Goal: Find specific page/section

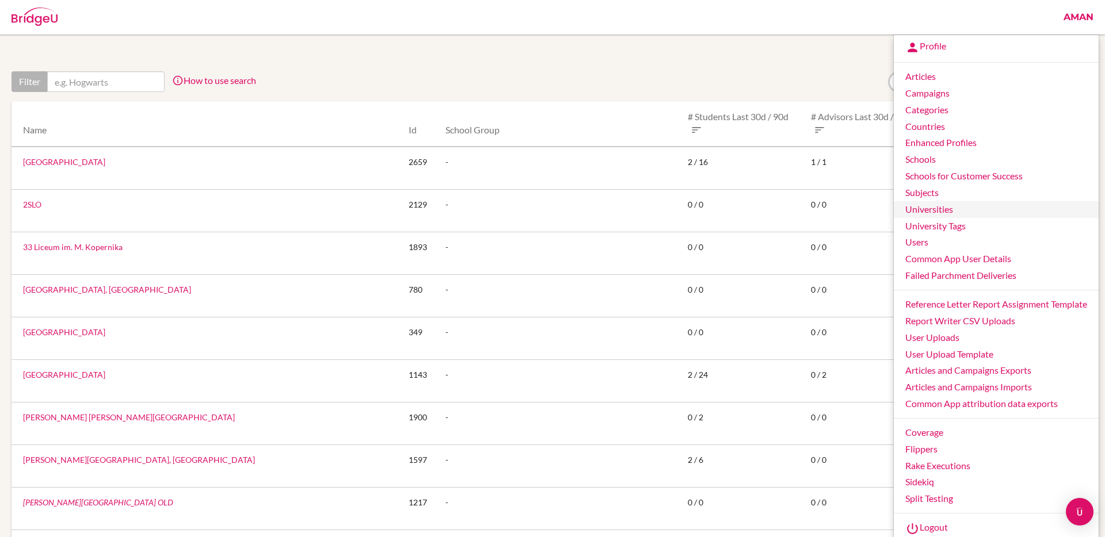
click at [924, 206] on link "Universities" at bounding box center [996, 209] width 205 height 17
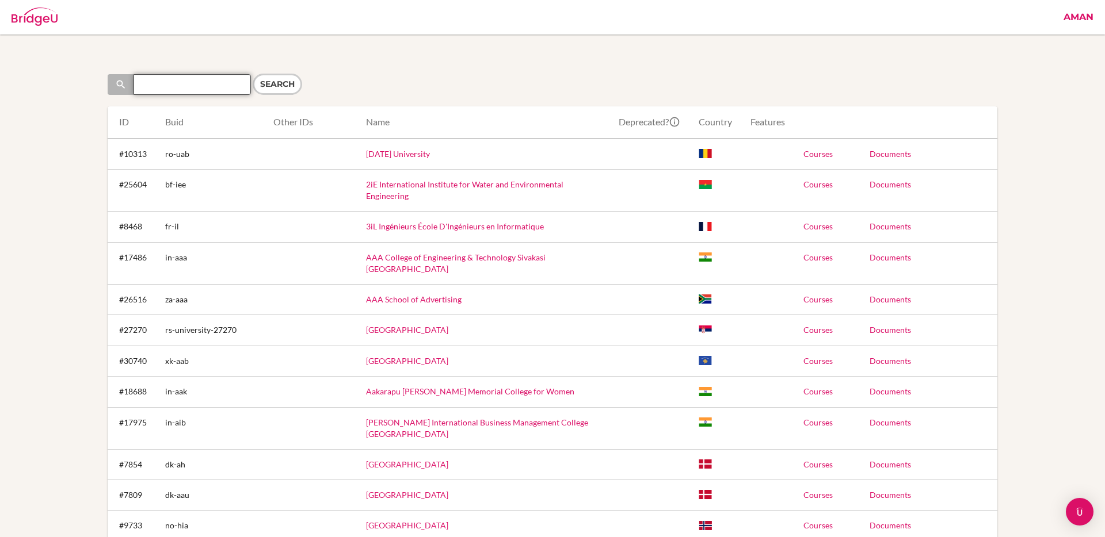
click at [225, 84] on input "Search" at bounding box center [191, 84] width 117 height 21
type input "American College of Thessaloniki"
click at [253, 74] on input "Search" at bounding box center [277, 84] width 49 height 21
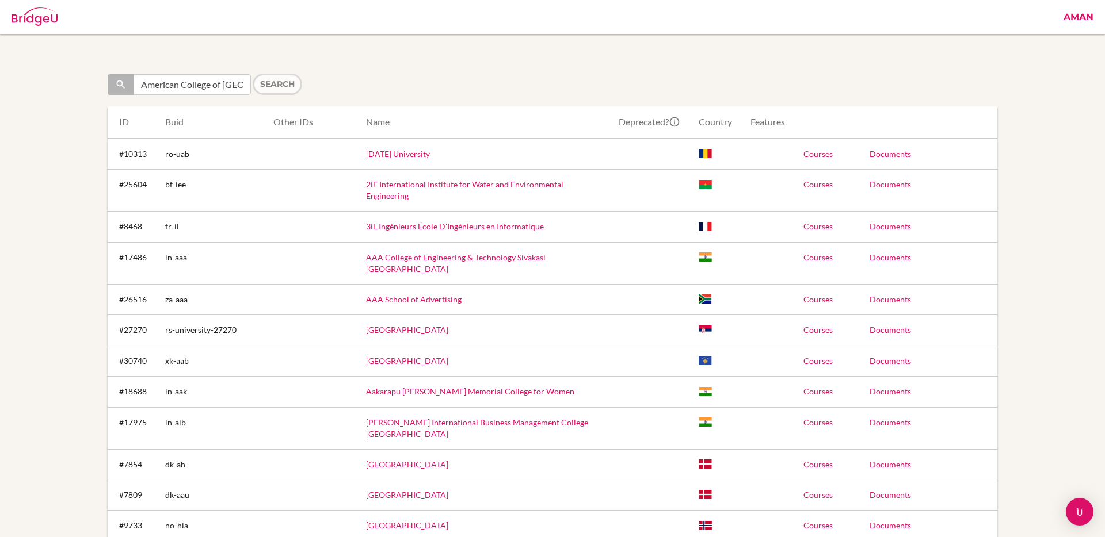
click at [277, 89] on form "Search American College of Thessaloniki Search" at bounding box center [327, 84] width 439 height 21
click at [272, 83] on form "Search American College of Thessaloniki Search" at bounding box center [327, 84] width 439 height 21
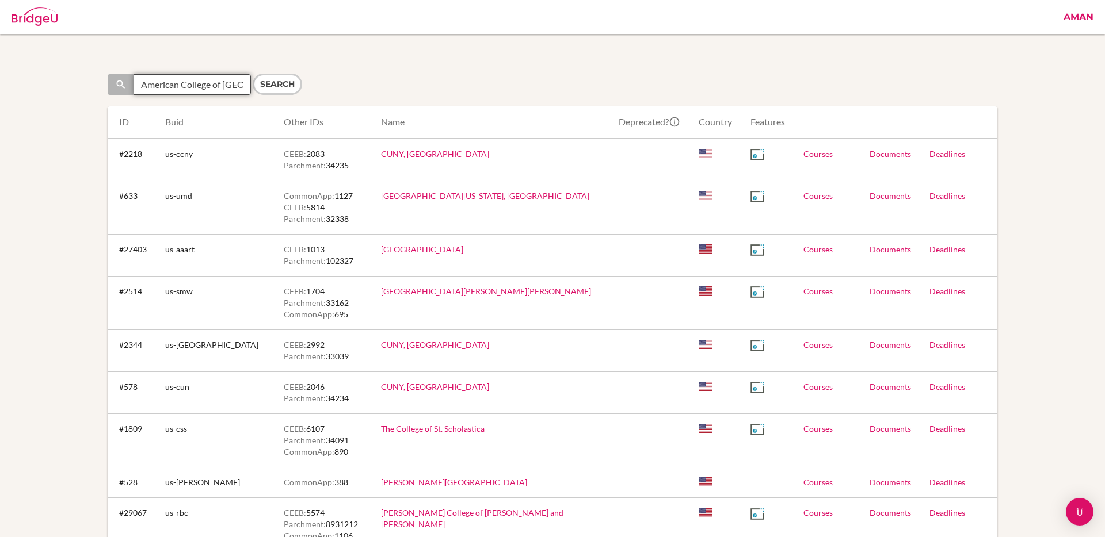
drag, startPoint x: 226, startPoint y: 85, endPoint x: 112, endPoint y: 70, distance: 115.5
type input "Thessaloniki"
click at [273, 79] on input "Search" at bounding box center [277, 84] width 49 height 21
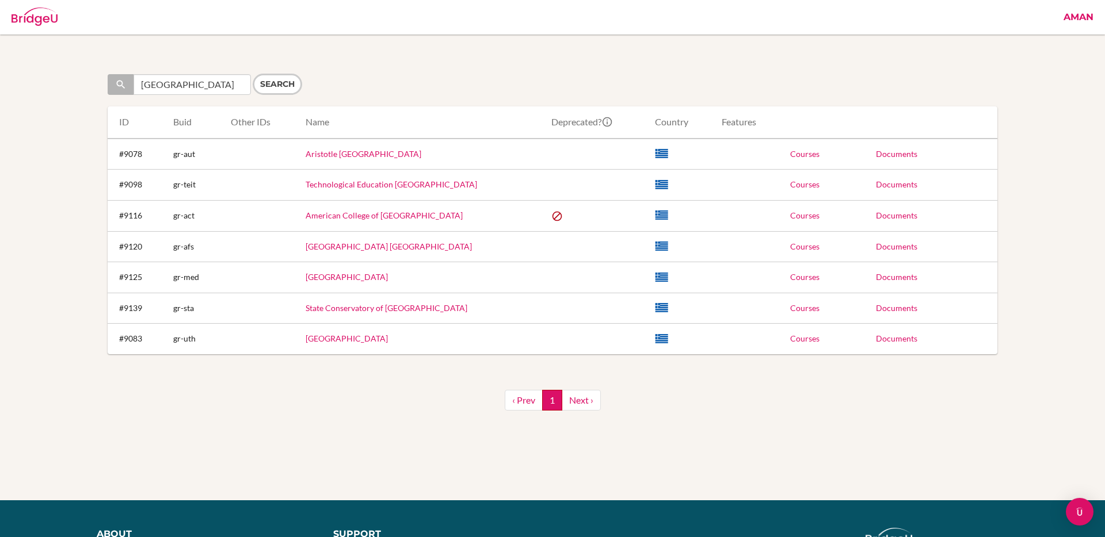
click at [406, 216] on link "American College of [GEOGRAPHIC_DATA]" at bounding box center [384, 216] width 157 height 10
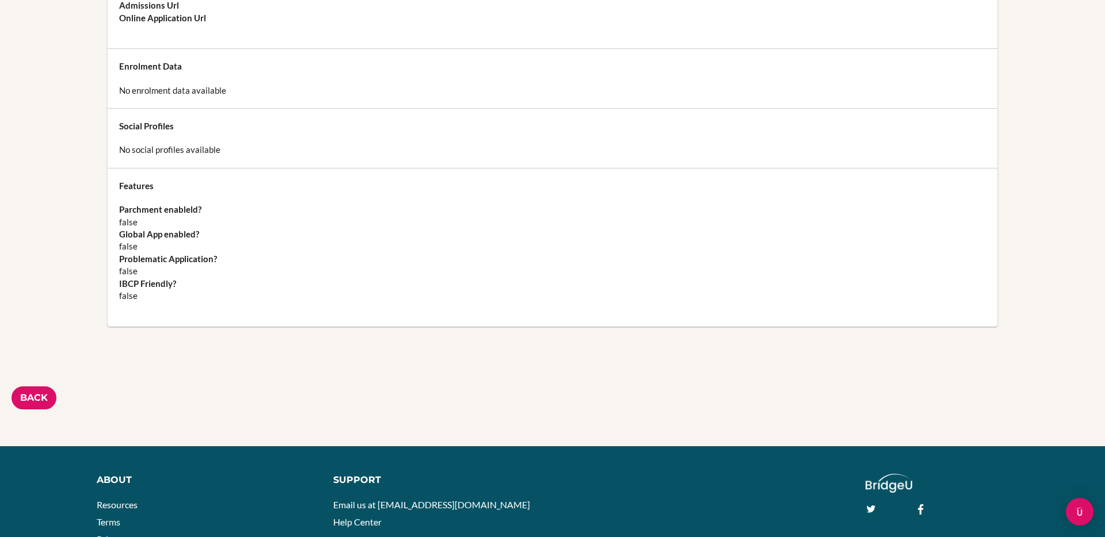
scroll to position [633, 0]
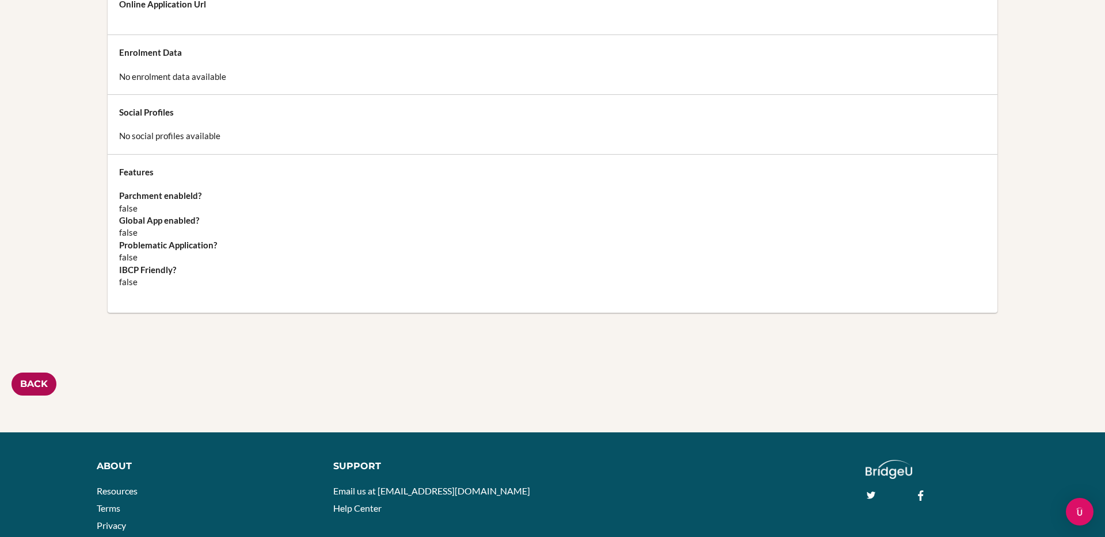
click at [35, 383] on link "Back" at bounding box center [34, 385] width 45 height 24
